Goal: Information Seeking & Learning: Learn about a topic

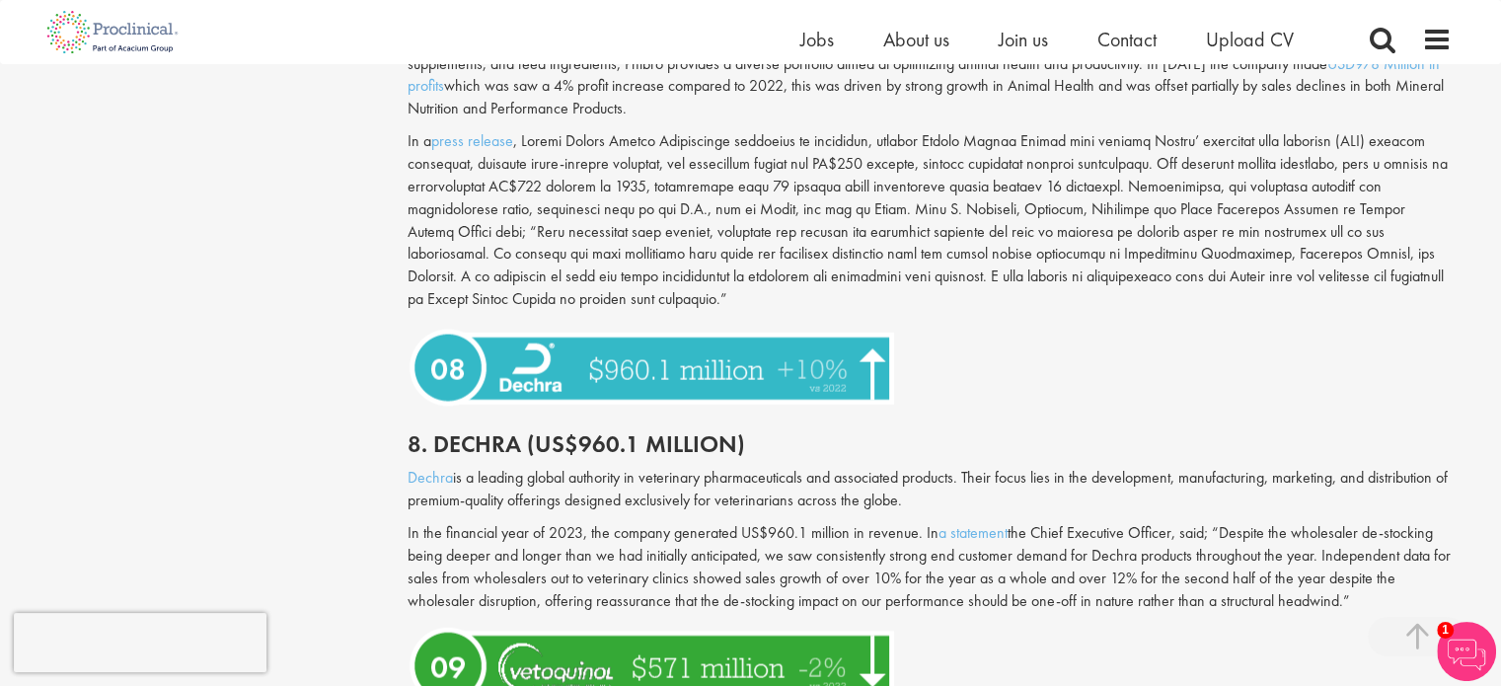
scroll to position [3948, 0]
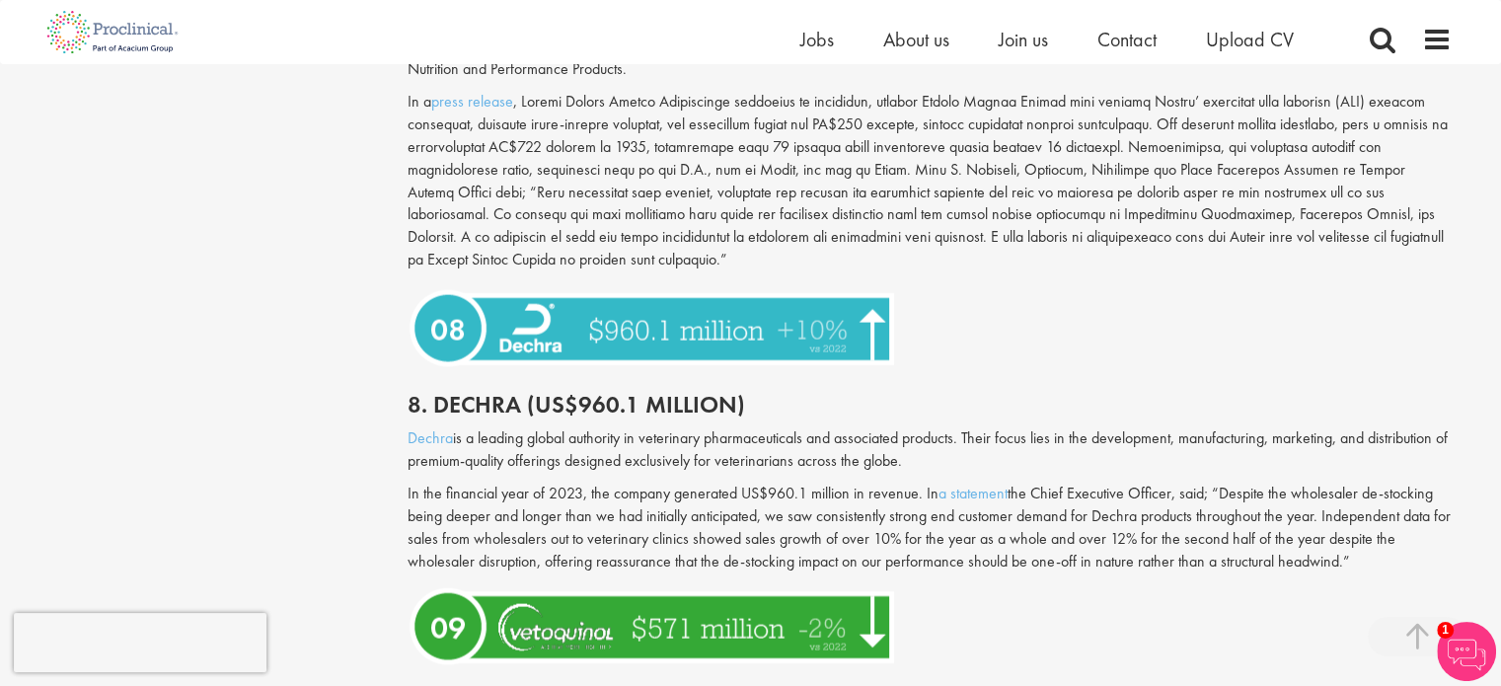
click at [748, 483] on p "In the financial year of 2023, the company generated US$960.1 million in revenu…" at bounding box center [930, 528] width 1044 height 90
click at [1189, 606] on div at bounding box center [930, 627] width 1074 height 91
click at [557, 427] on p "Dechra is a leading global authority in veterinary pharmaceuticals and associat…" at bounding box center [930, 449] width 1044 height 45
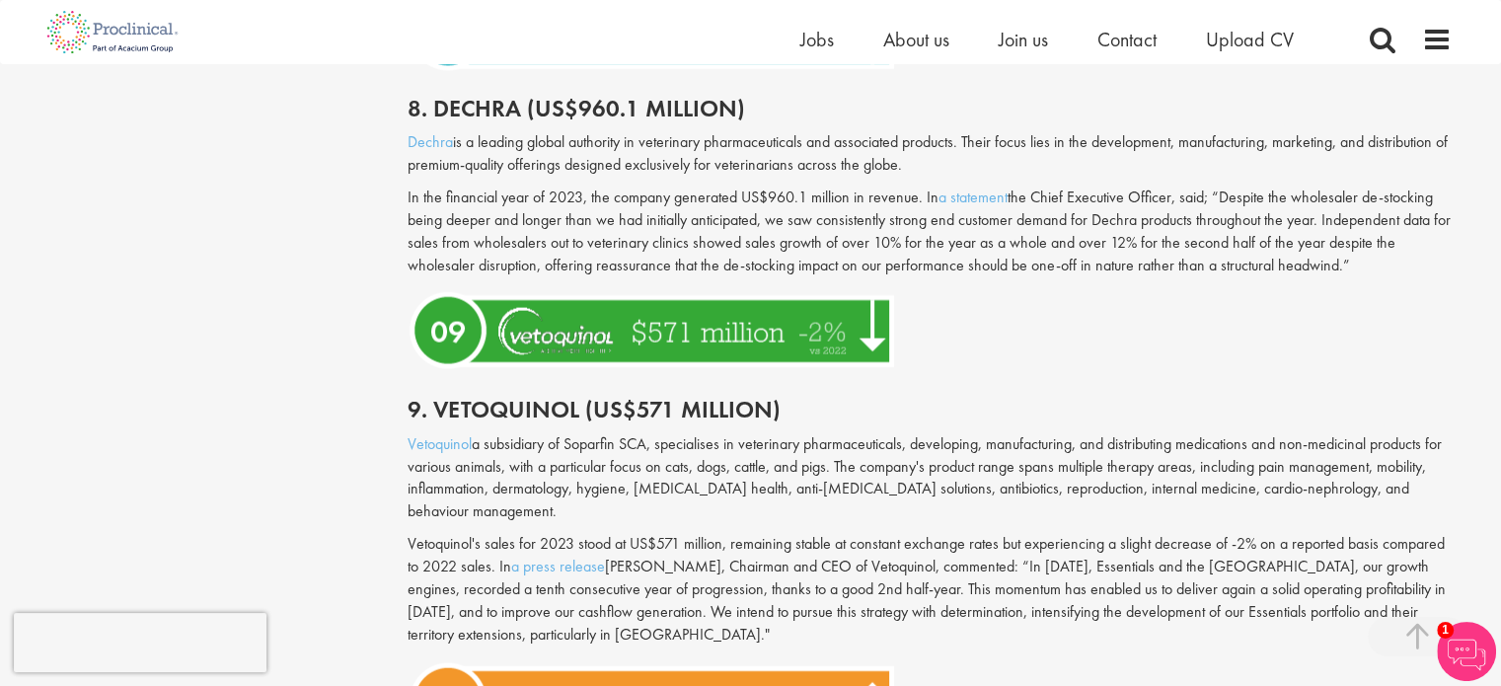
scroll to position [4343, 0]
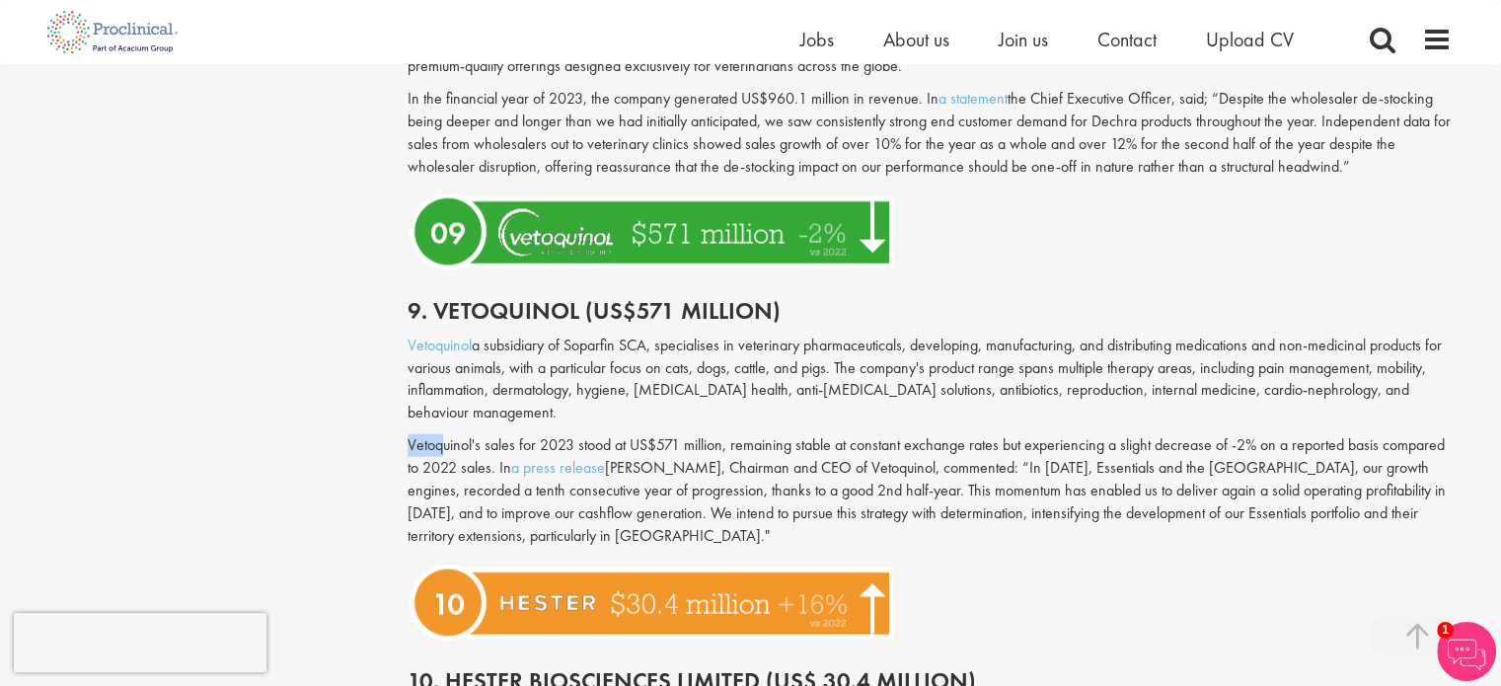
drag, startPoint x: 407, startPoint y: 398, endPoint x: 440, endPoint y: 398, distance: 33.6
drag, startPoint x: 391, startPoint y: 297, endPoint x: 471, endPoint y: 299, distance: 80.0
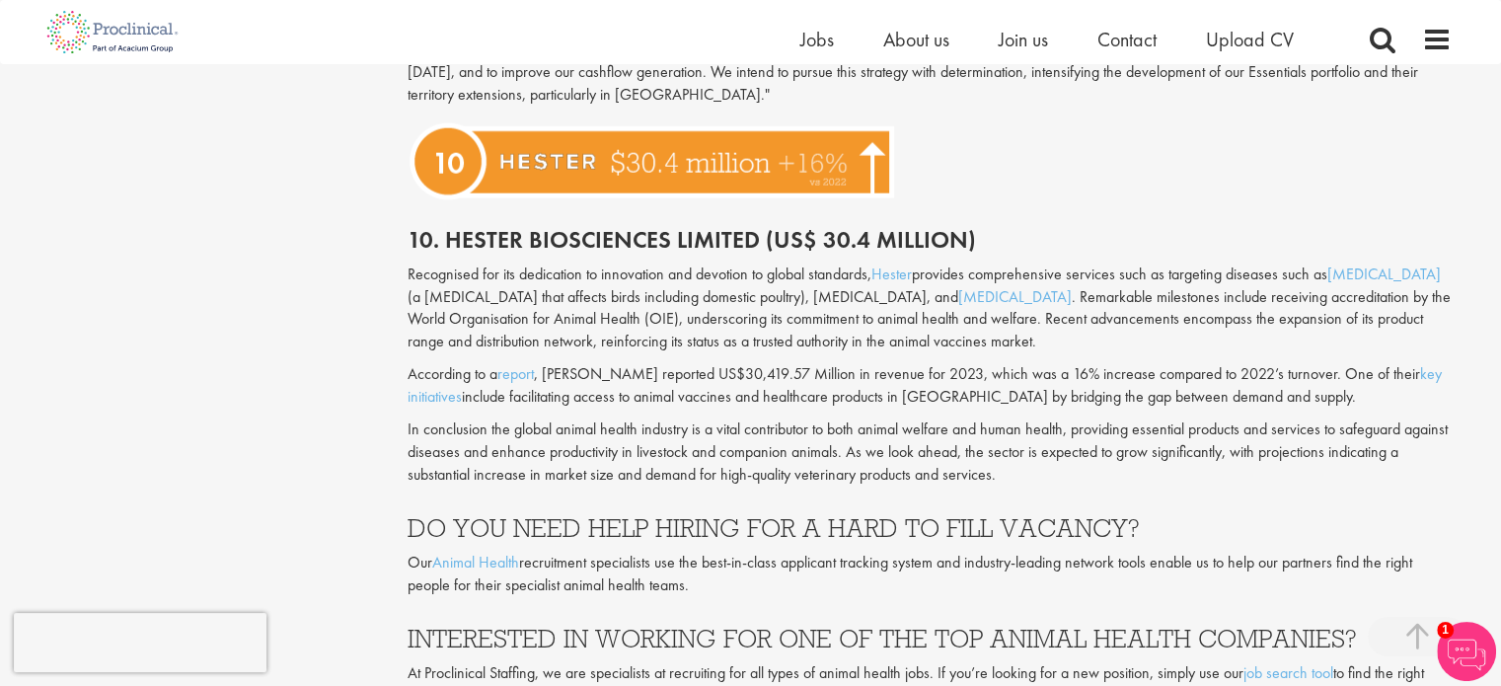
scroll to position [4738, 0]
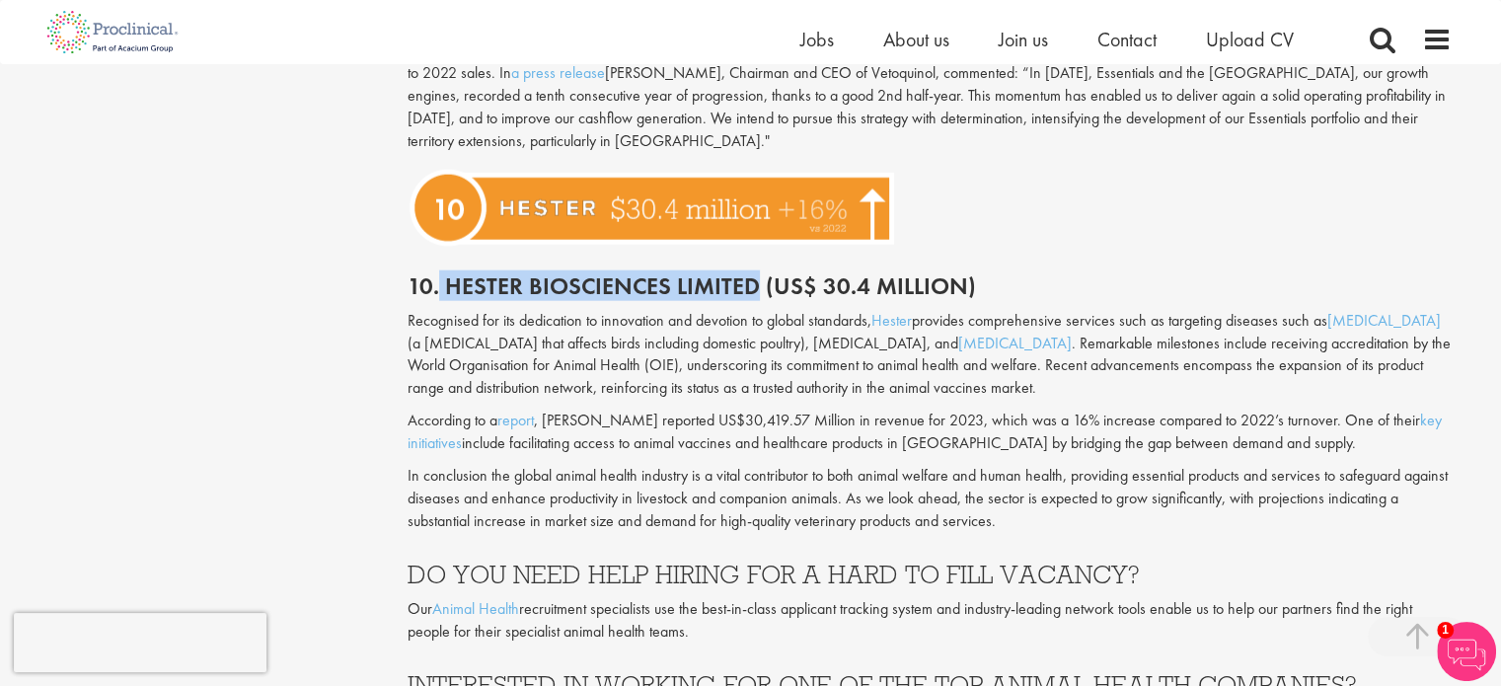
drag, startPoint x: 437, startPoint y: 249, endPoint x: 754, endPoint y: 224, distance: 317.8
click at [754, 254] on div "10. Hester Biosciences Limited (US$ 30.4 million)" at bounding box center [930, 281] width 1074 height 55
